Goal: Check status: Check status

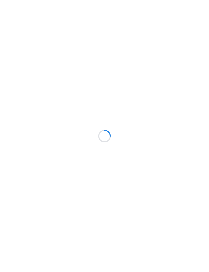
click at [170, 7] on div at bounding box center [104, 136] width 209 height 272
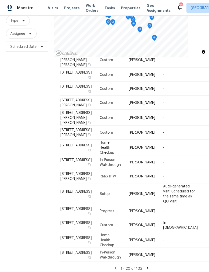
scroll to position [16, 0]
click at [148, 266] on icon at bounding box center [147, 268] width 5 height 5
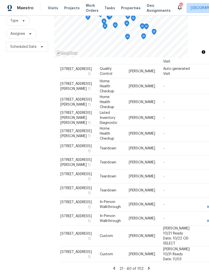
click at [149, 266] on icon at bounding box center [148, 268] width 5 height 5
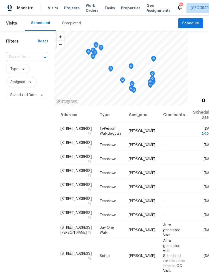
scroll to position [0, 0]
